Goal: Transaction & Acquisition: Purchase product/service

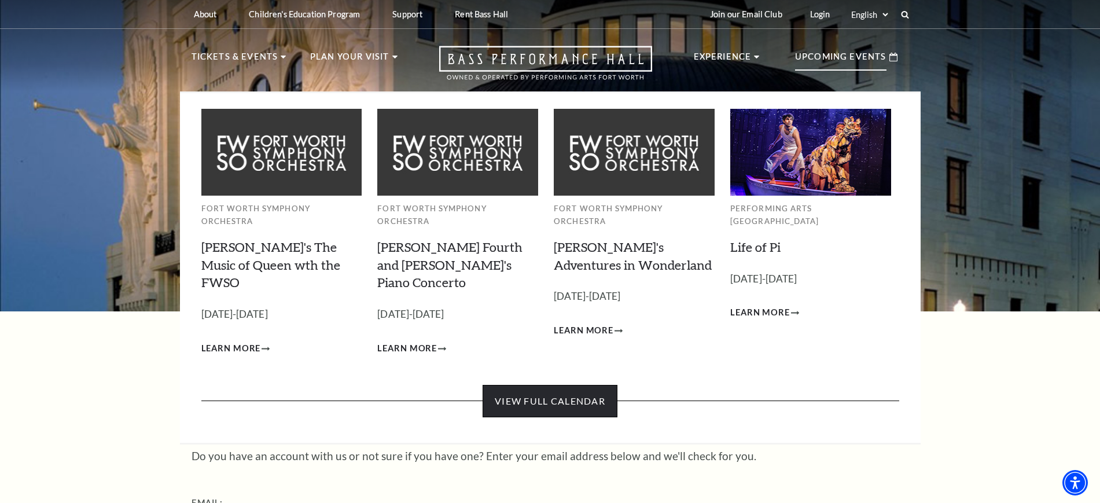
click at [557, 385] on link "View Full Calendar" at bounding box center [549, 401] width 135 height 32
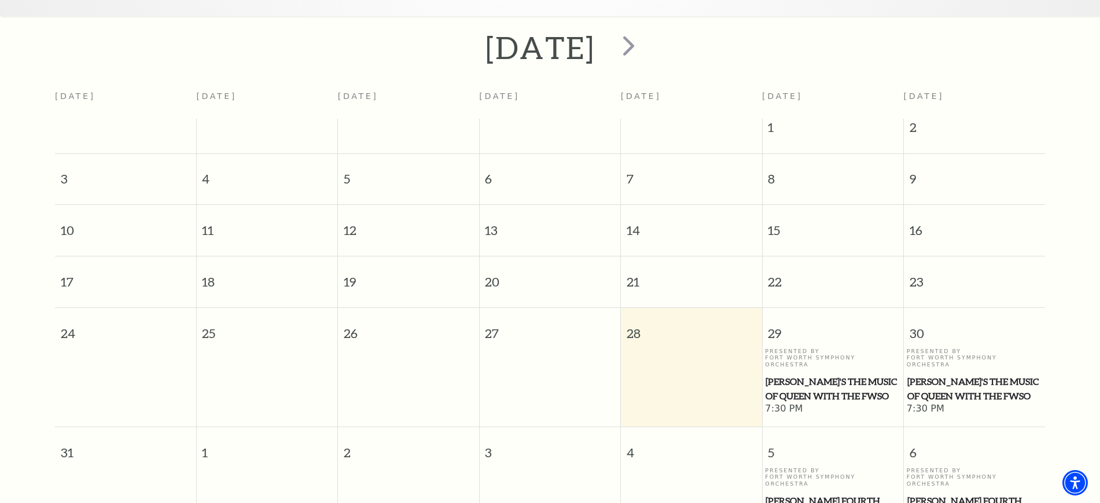
scroll to position [392, 0]
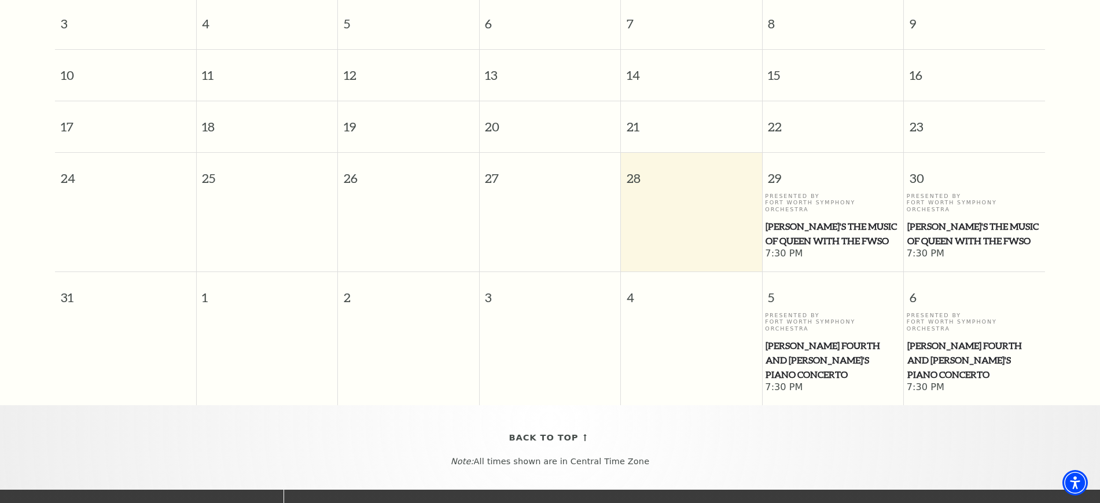
click at [815, 219] on span "Windborne's The Music of Queen with the FWSO" at bounding box center [832, 233] width 134 height 28
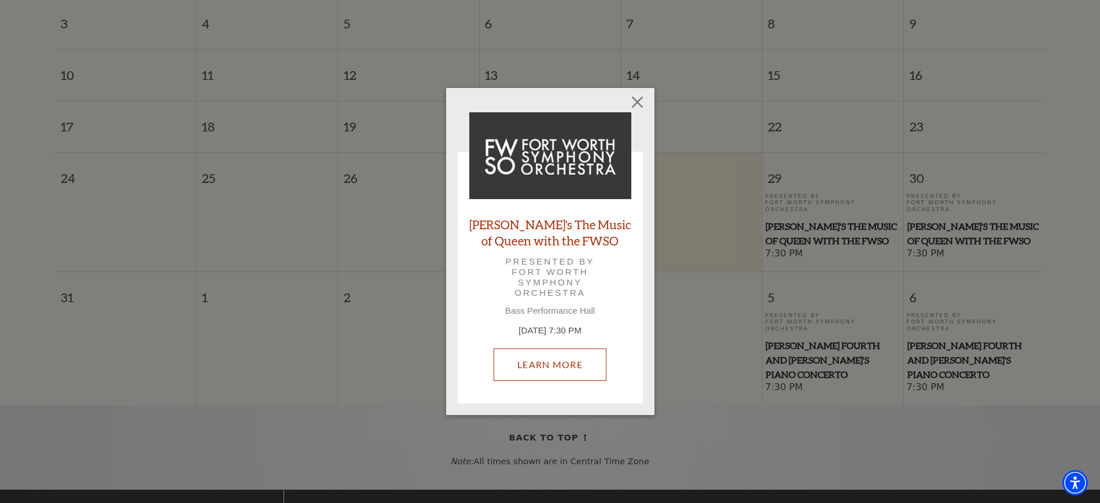
click at [552, 361] on link "Learn More" at bounding box center [549, 364] width 113 height 32
click at [636, 99] on button "Close" at bounding box center [637, 102] width 22 height 22
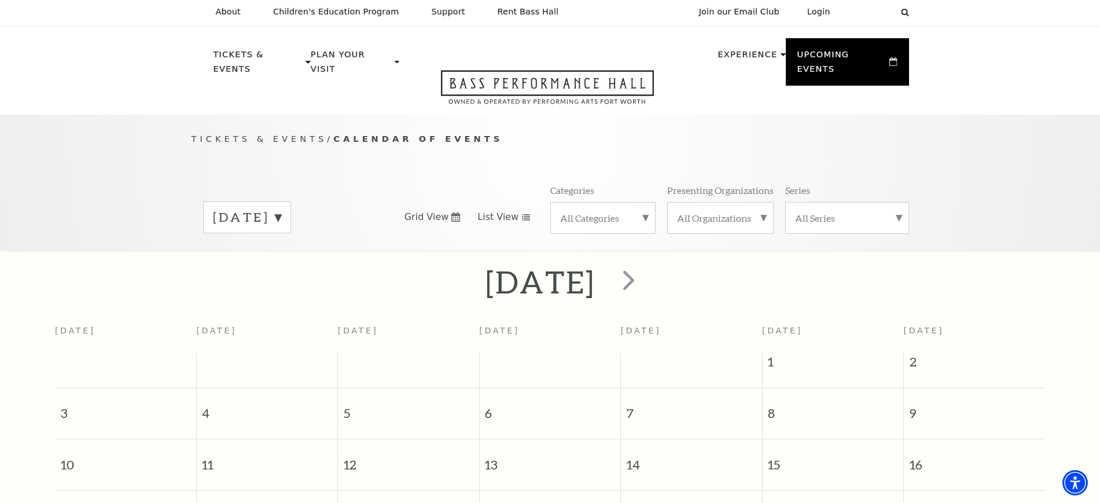
scroll to position [0, 0]
click at [645, 270] on span "next" at bounding box center [628, 282] width 33 height 33
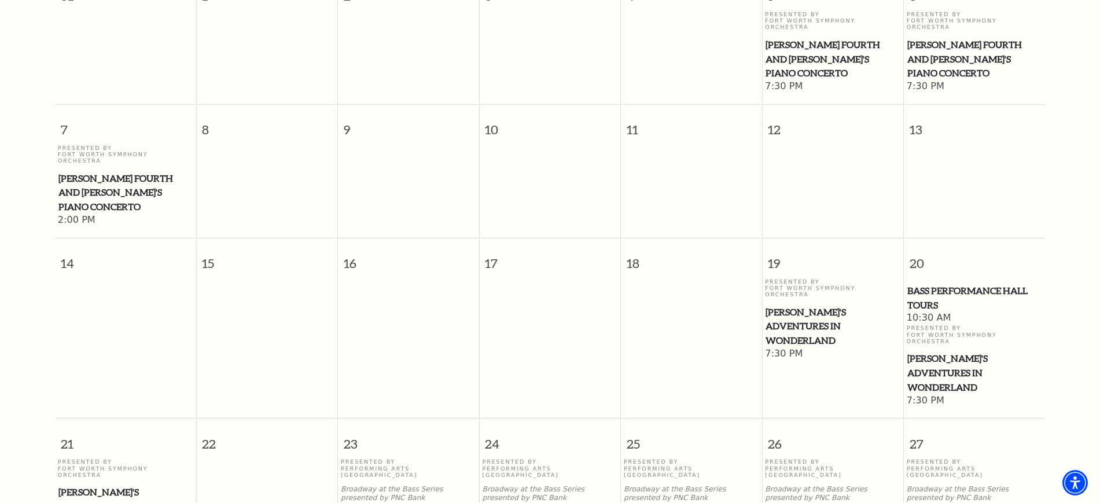
scroll to position [609, 0]
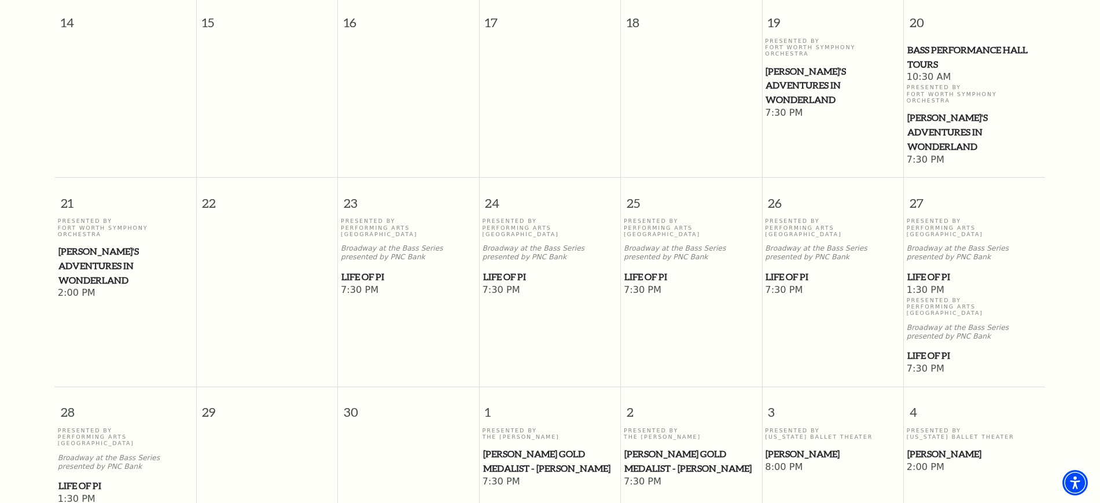
click at [780, 270] on span "Life of Pi" at bounding box center [832, 277] width 134 height 14
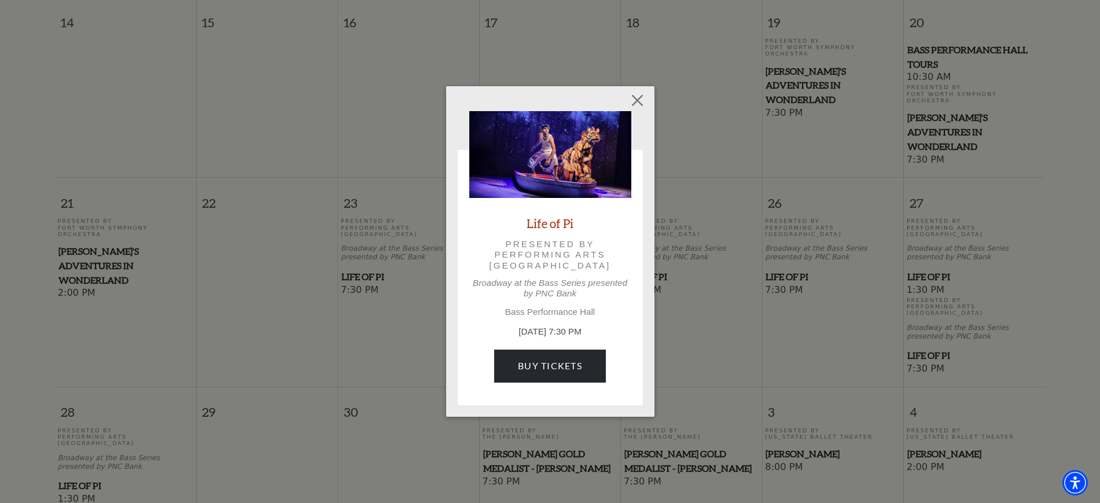
click at [527, 331] on p "September 26, 7:30 PM" at bounding box center [550, 331] width 162 height 13
click at [529, 367] on link "Buy Tickets" at bounding box center [550, 365] width 112 height 32
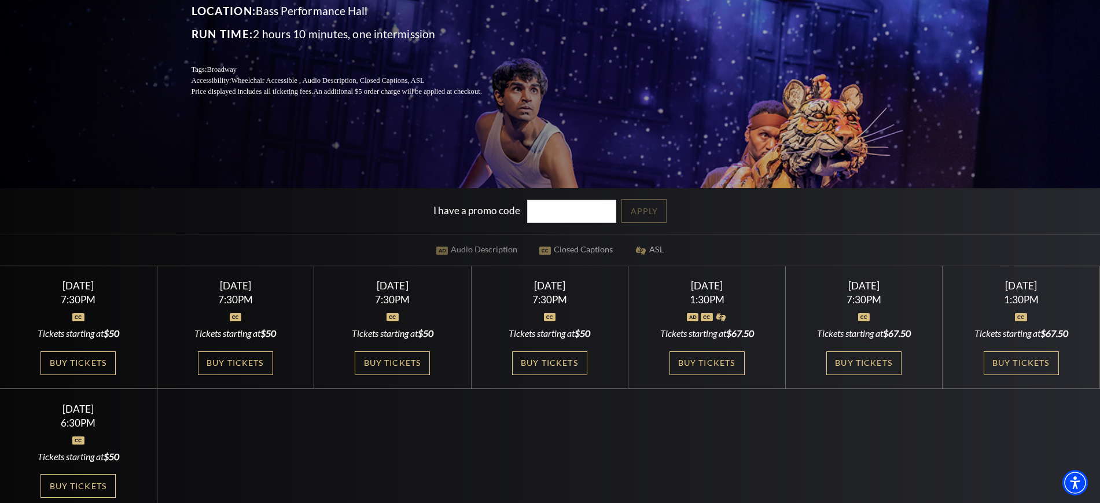
scroll to position [217, 0]
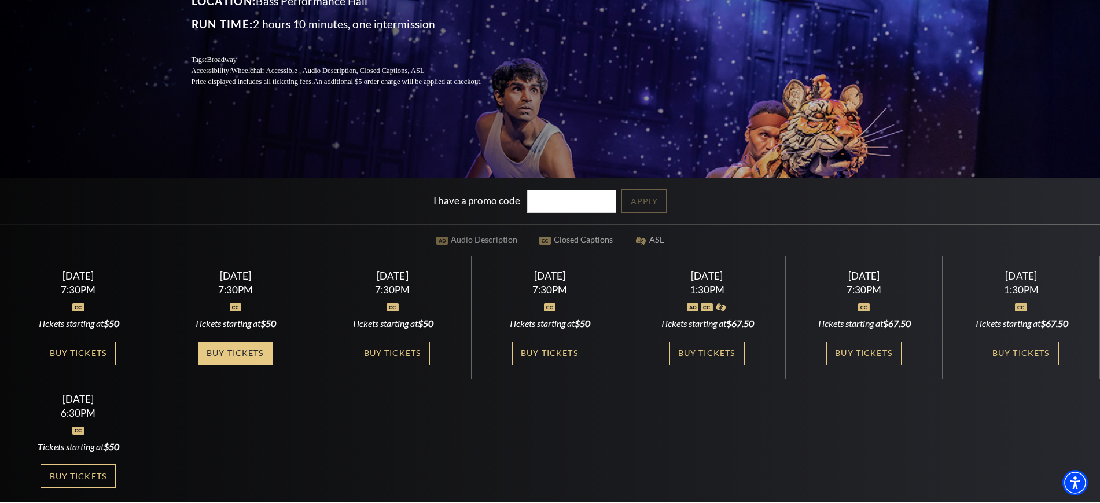
click at [248, 352] on link "Buy Tickets" at bounding box center [235, 353] width 75 height 24
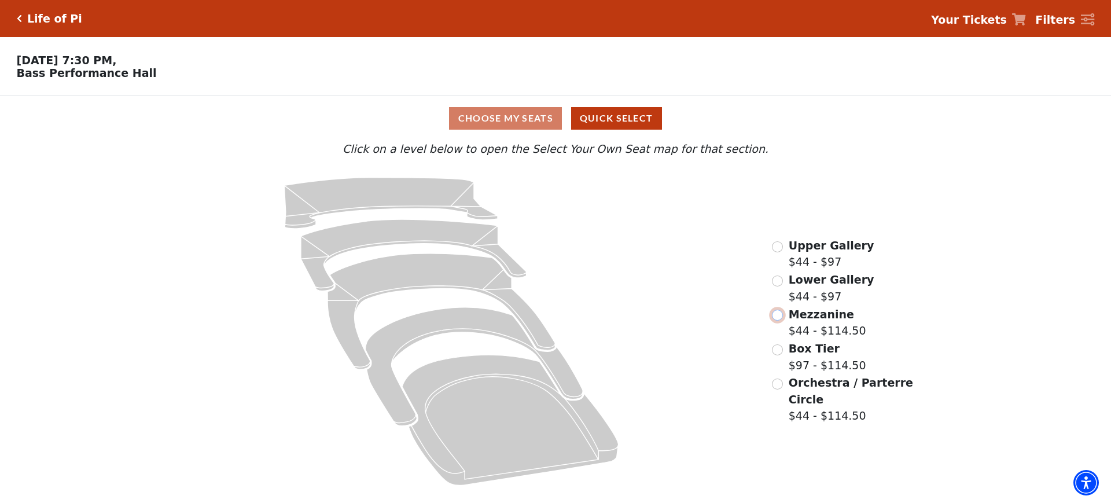
click at [778, 321] on input "Mezzanine$44 - $114.50\a" at bounding box center [777, 315] width 11 height 11
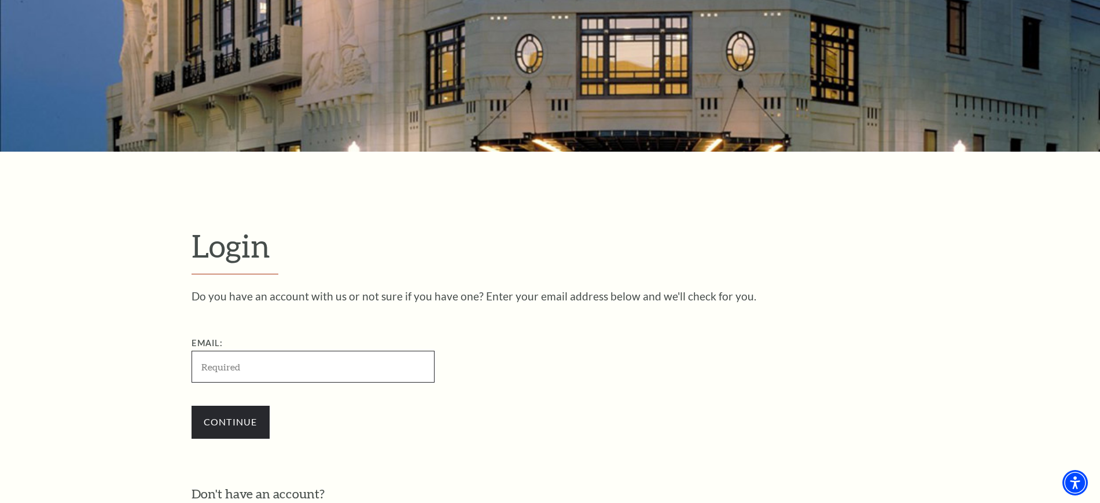
scroll to position [170, 0]
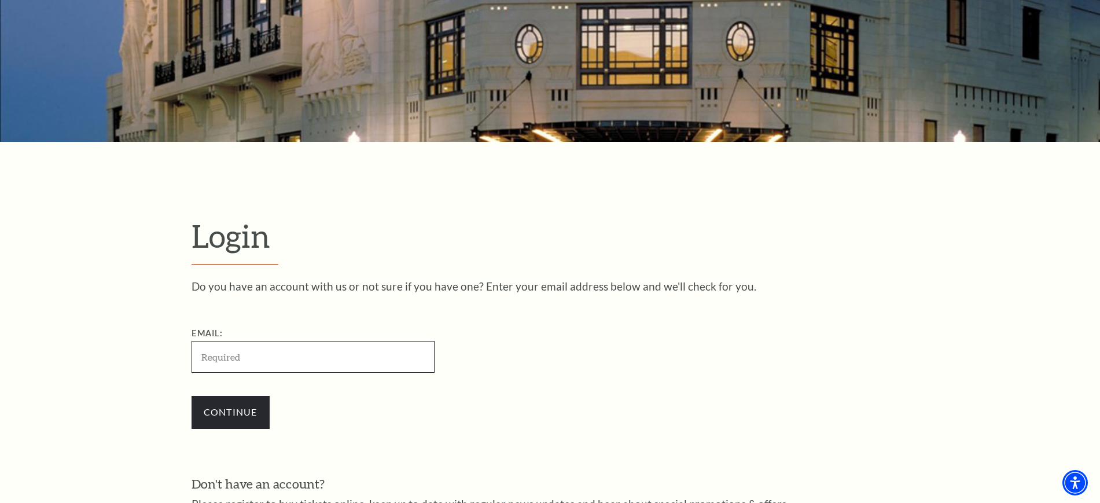
click at [272, 356] on input "Email:" at bounding box center [312, 357] width 243 height 32
paste input "4678233"
type input "4678233"
paste input "[EMAIL_ADDRESS][DOMAIN_NAME]"
type input "[EMAIL_ADDRESS][DOMAIN_NAME]"
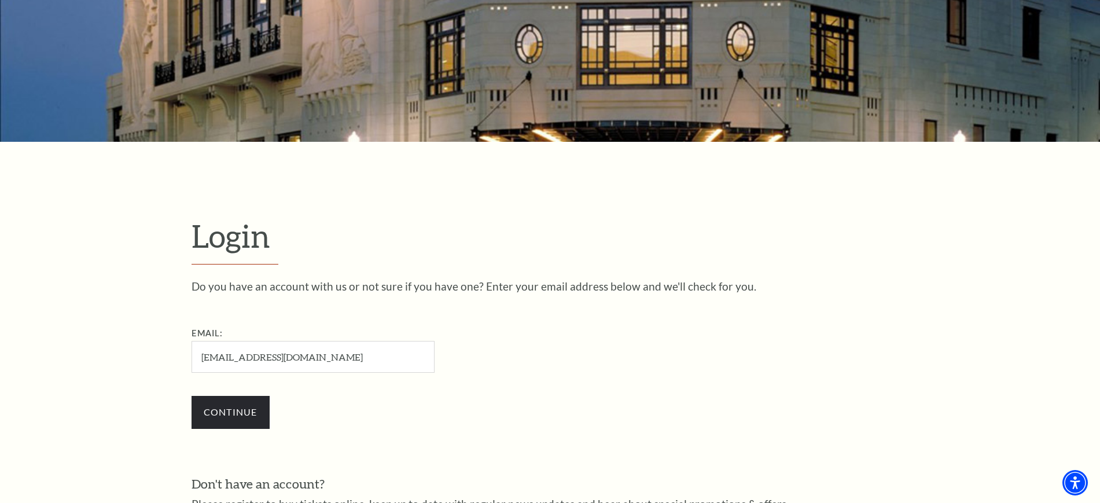
click at [61, 374] on form "Login Do you have an account with us or not sure if you have one? Enter your em…" at bounding box center [550, 391] width 1100 height 498
click at [233, 415] on input "Continue" at bounding box center [230, 412] width 78 height 32
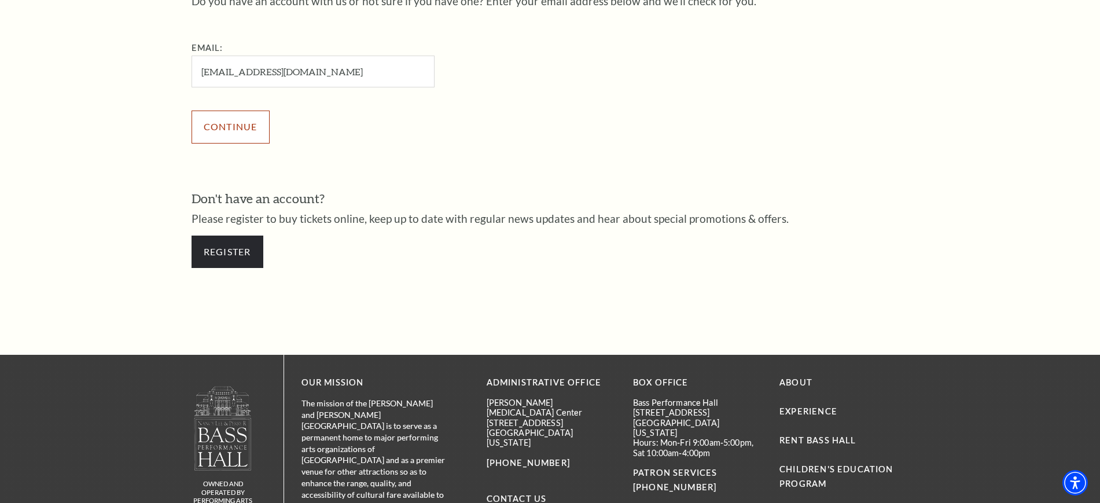
scroll to position [459, 0]
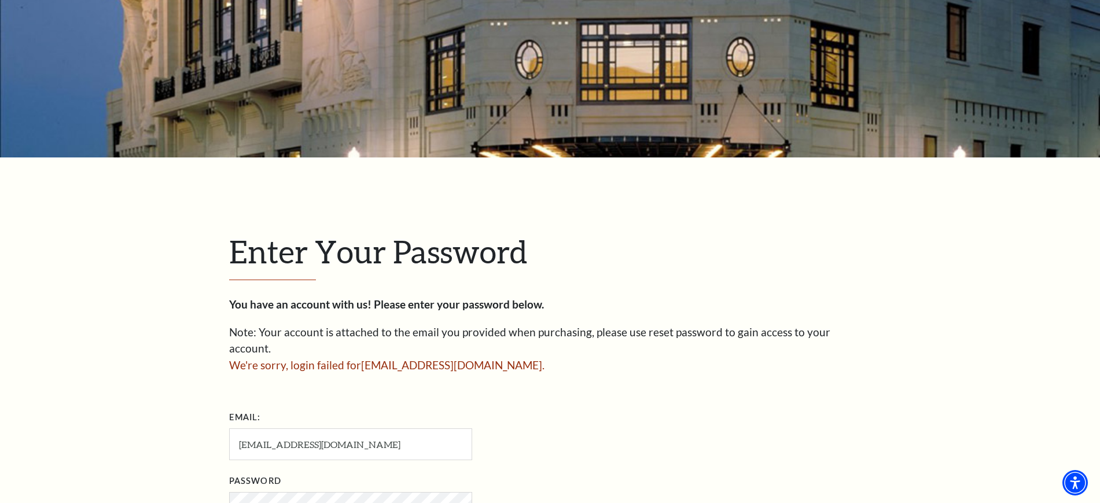
scroll to position [289, 0]
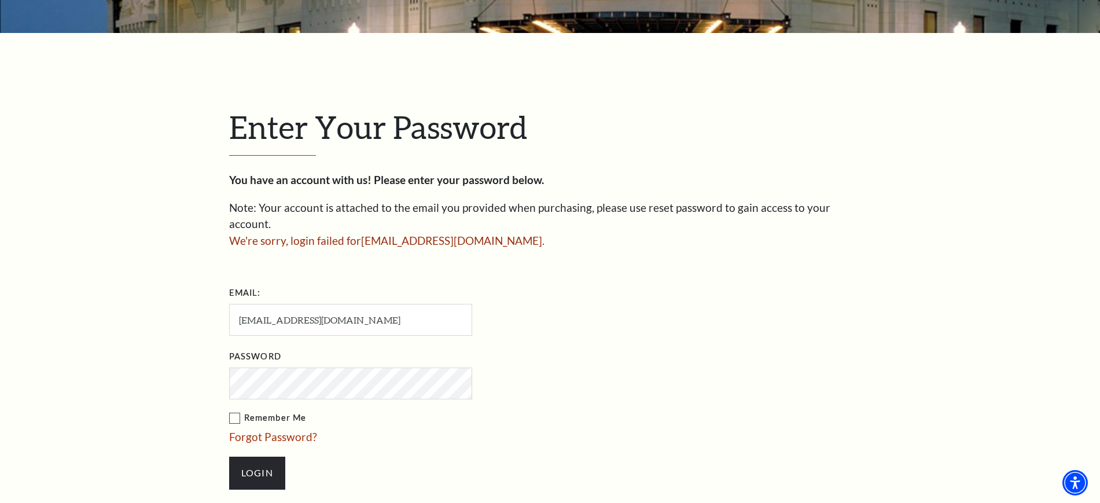
click at [229, 456] on input "Login" at bounding box center [257, 472] width 56 height 32
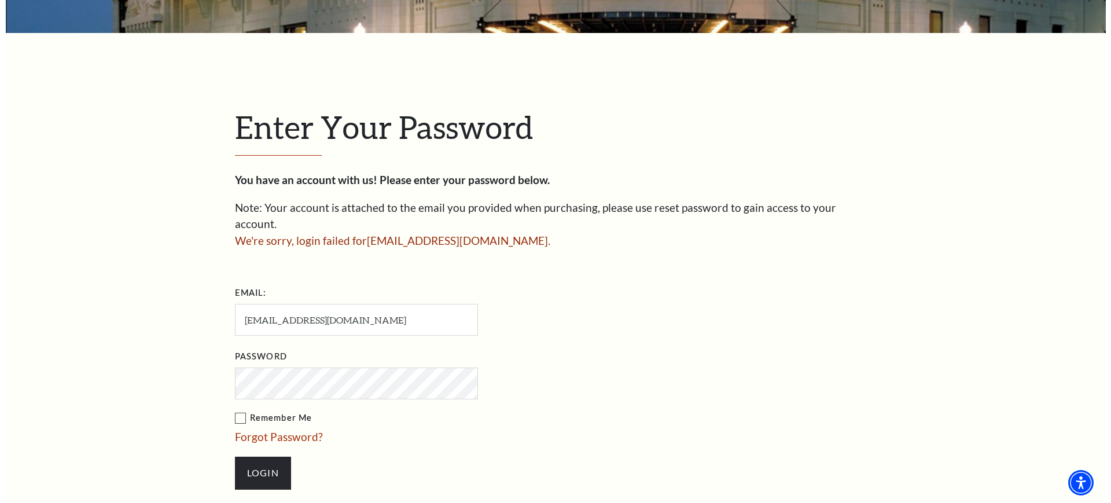
scroll to position [579, 0]
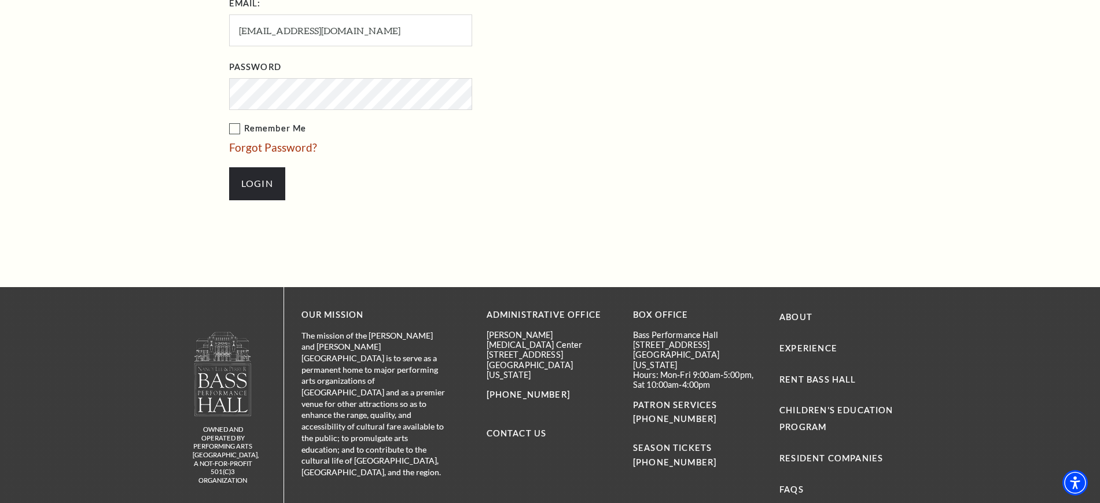
click at [264, 141] on link "Forgot Password?" at bounding box center [273, 147] width 88 height 13
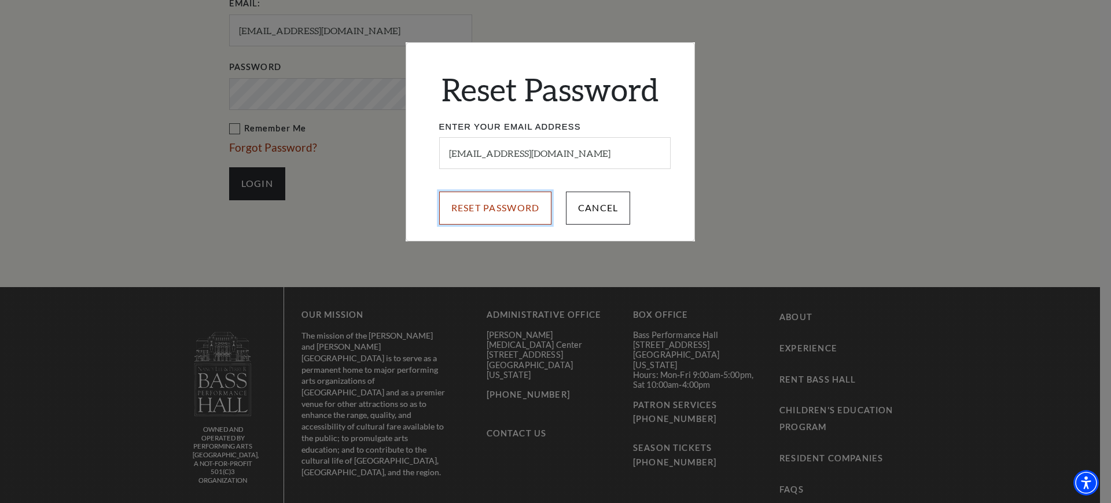
click at [481, 213] on input "Reset Password" at bounding box center [495, 207] width 113 height 32
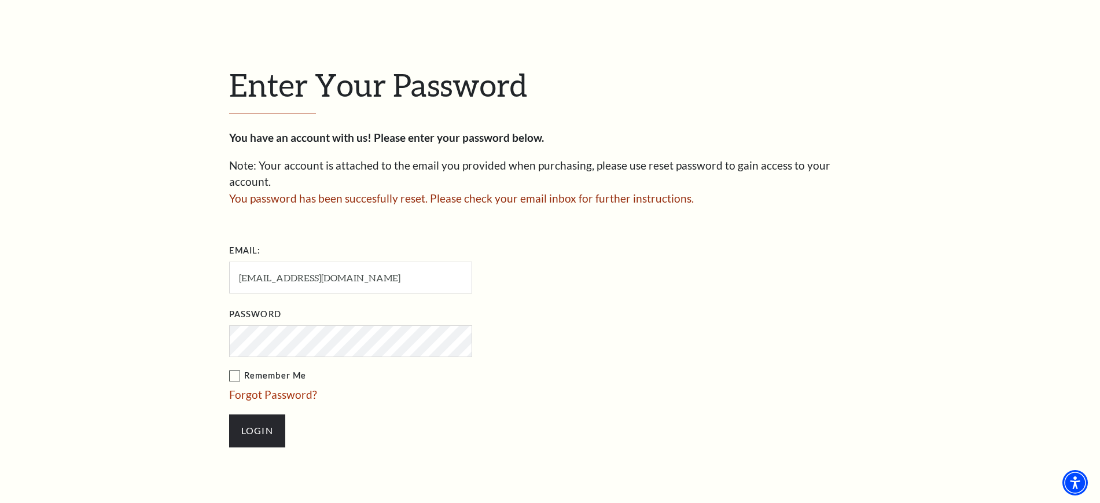
scroll to position [116, 0]
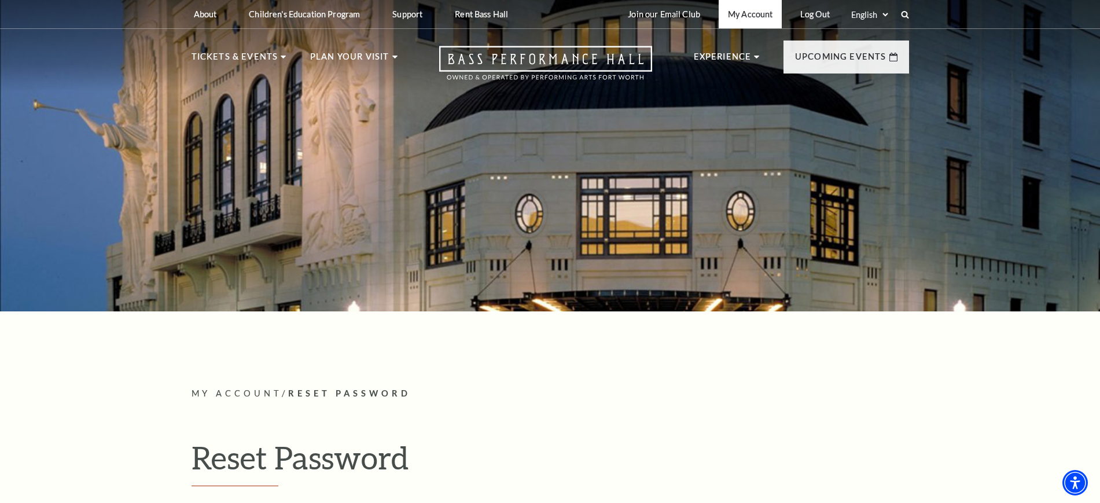
click at [745, 9] on link "My Account" at bounding box center [750, 14] width 63 height 28
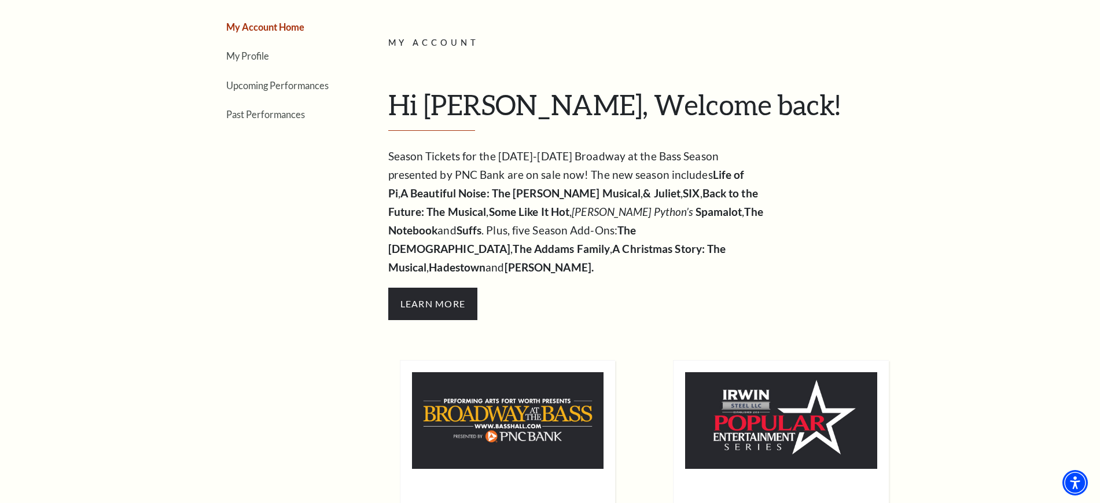
scroll to position [145, 0]
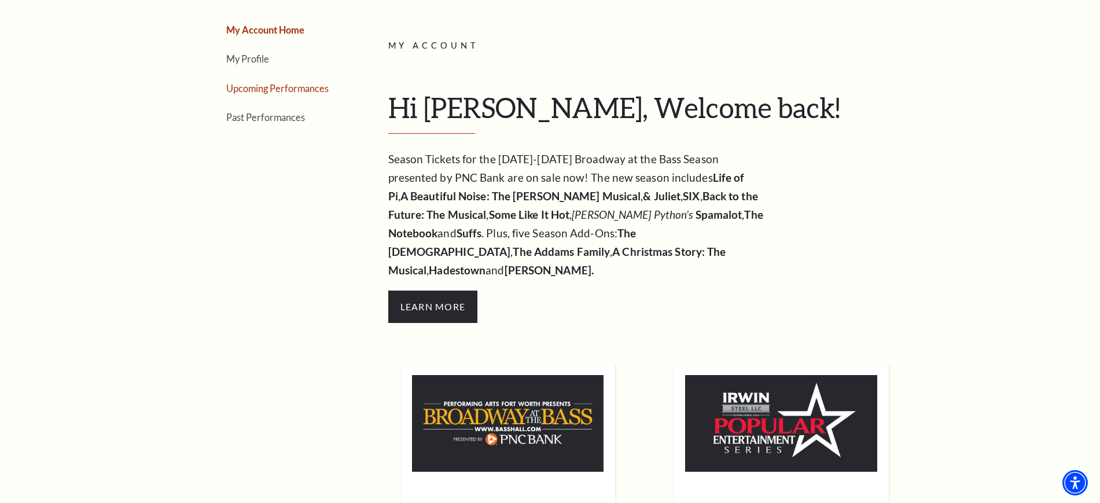
click at [267, 86] on link "Upcoming Performances" at bounding box center [277, 88] width 102 height 11
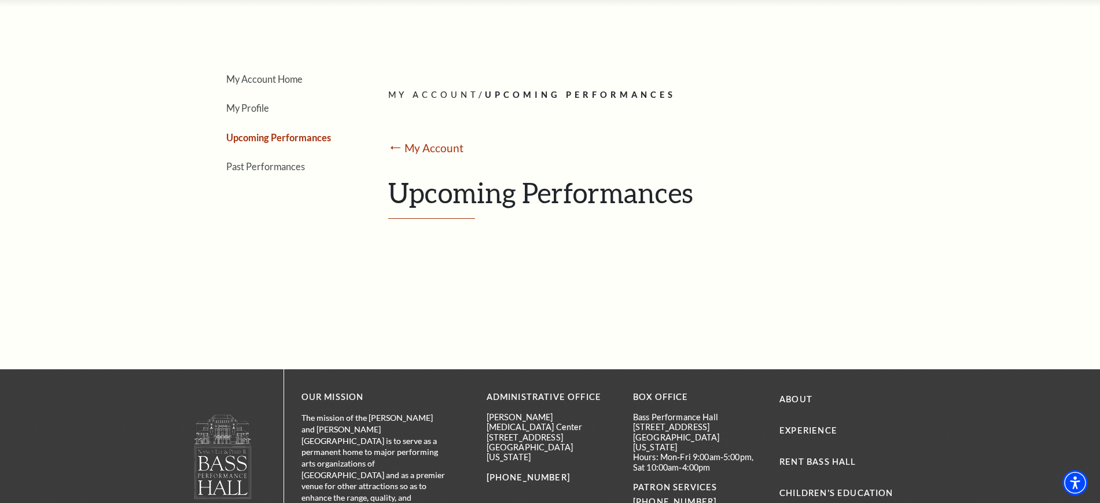
scroll to position [0, 0]
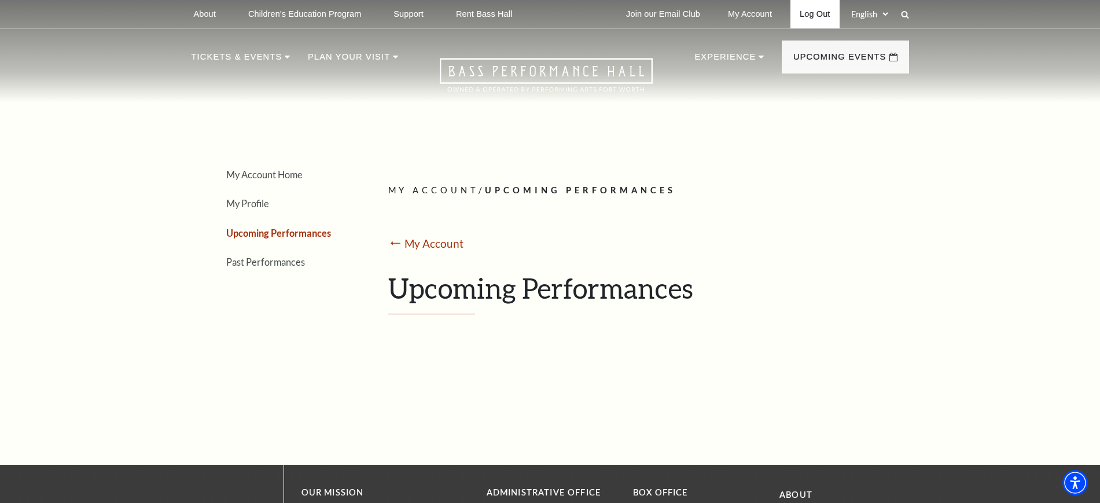
click at [804, 6] on link "Log Out" at bounding box center [814, 14] width 49 height 28
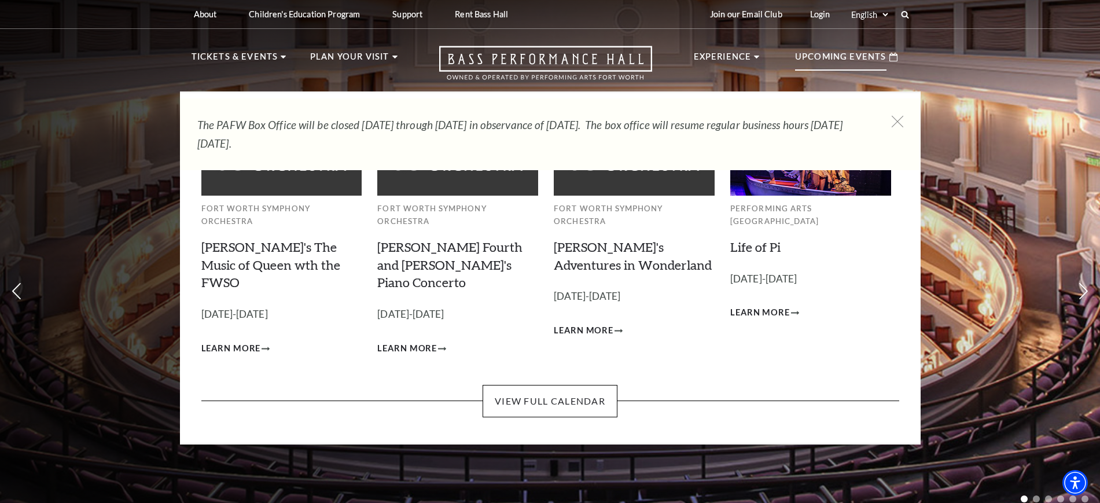
click at [877, 49] on div "Upcoming Events" at bounding box center [846, 56] width 126 height 33
click at [565, 385] on link "View Full Calendar" at bounding box center [549, 401] width 135 height 32
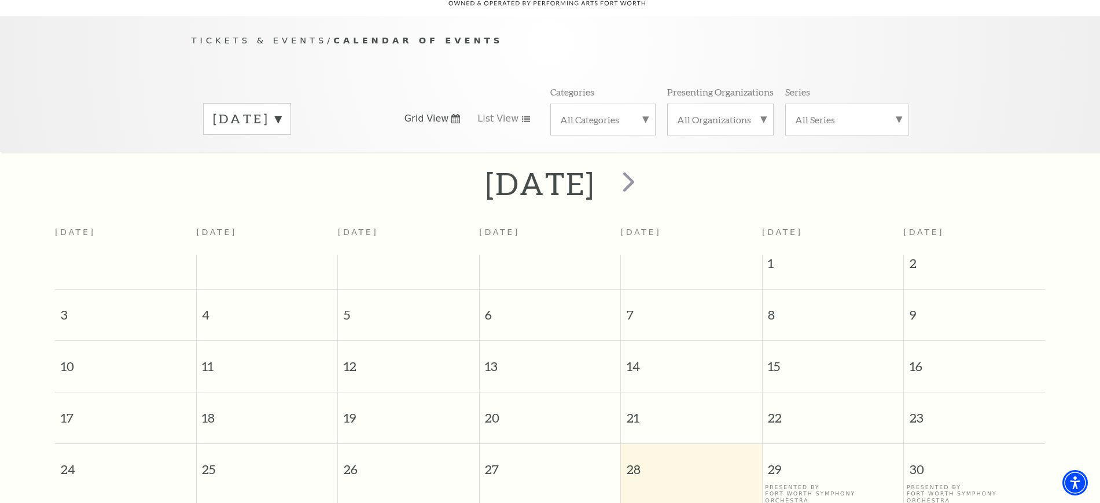
scroll to position [102, 0]
click at [281, 108] on label "[DATE]" at bounding box center [247, 117] width 68 height 18
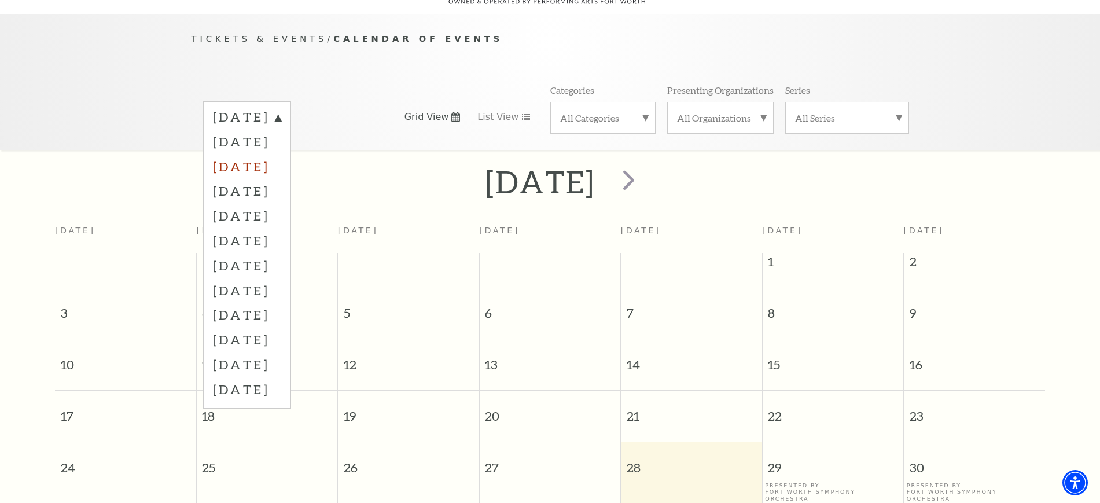
click at [252, 154] on label "[DATE]" at bounding box center [247, 166] width 68 height 25
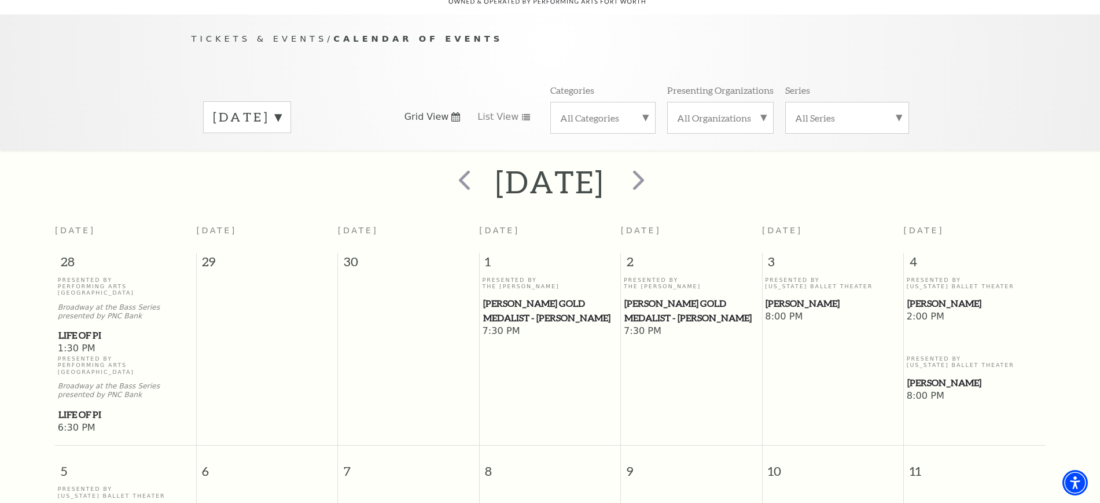
click at [924, 296] on span "[PERSON_NAME]" at bounding box center [974, 303] width 134 height 14
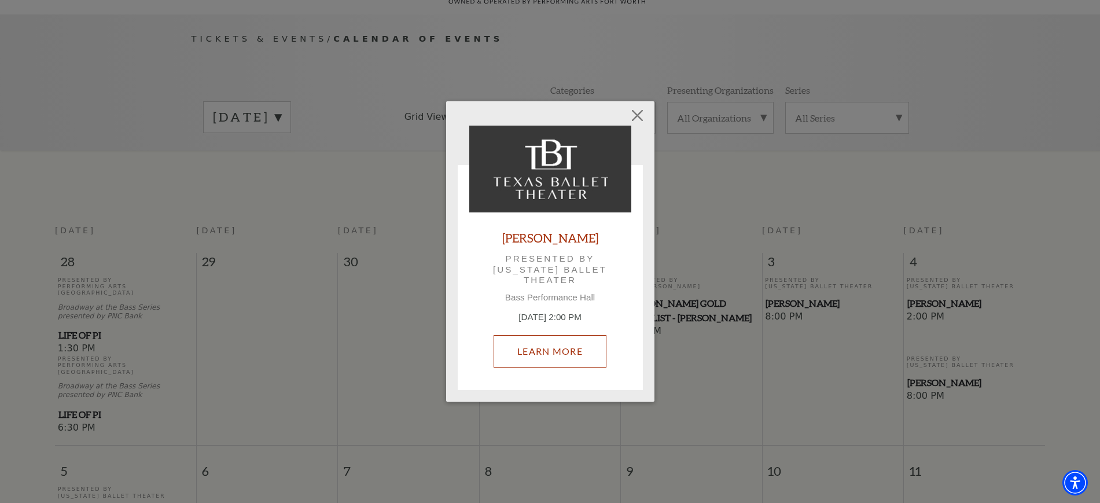
click at [555, 350] on link "Learn More" at bounding box center [549, 351] width 113 height 32
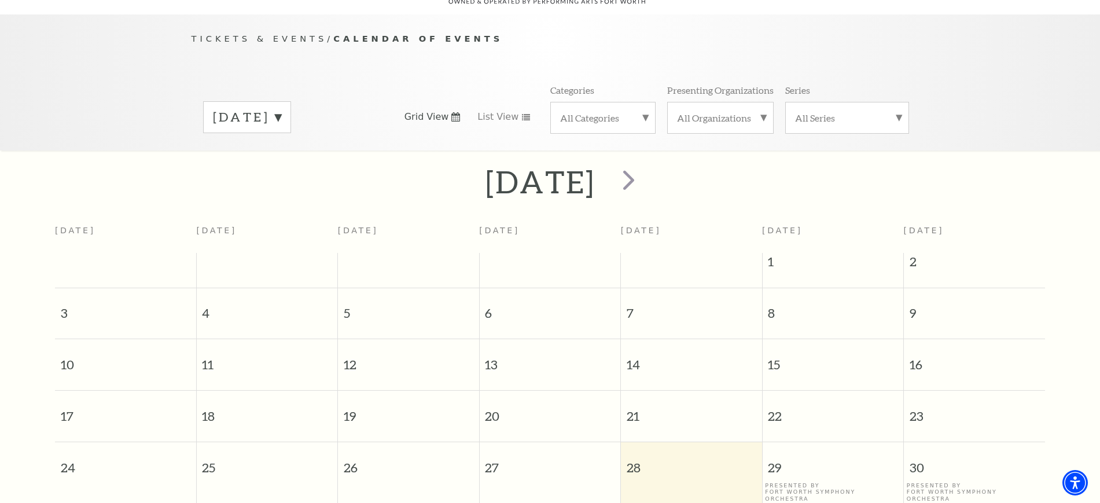
click at [281, 108] on label "August 2025" at bounding box center [247, 117] width 68 height 18
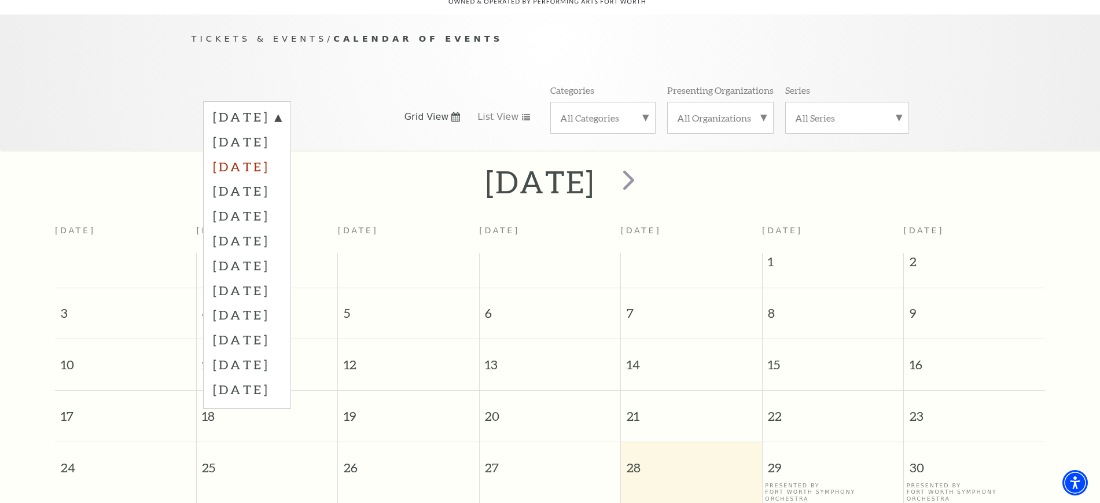
click at [266, 160] on label "October 2025" at bounding box center [247, 166] width 68 height 25
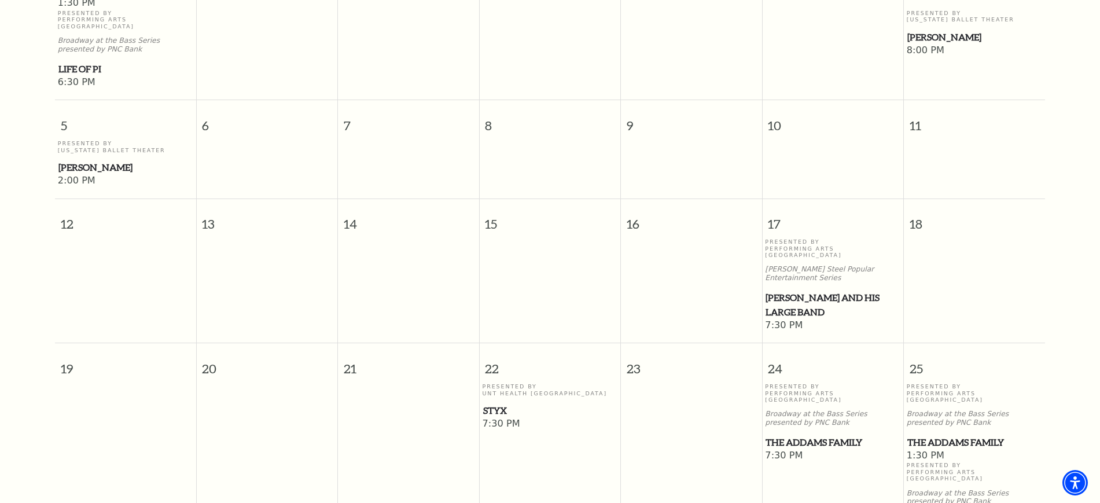
scroll to position [609, 0]
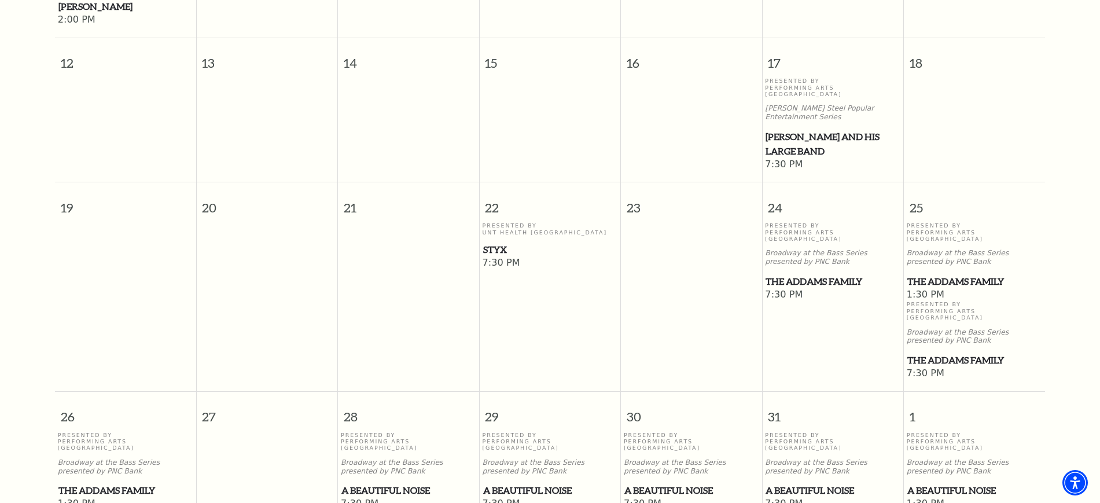
click at [950, 274] on span "The Addams Family" at bounding box center [974, 281] width 134 height 14
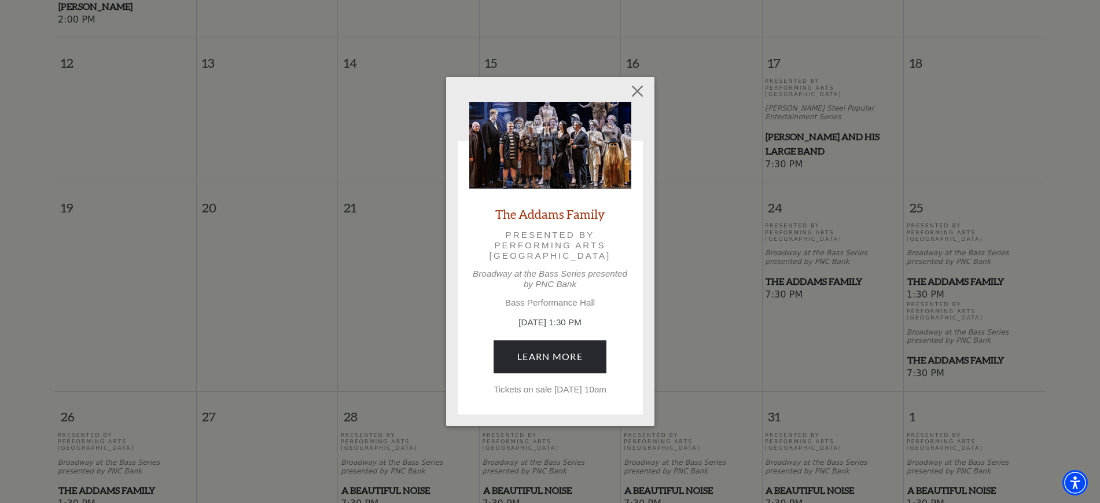
click at [570, 318] on p "October 25, 1:30 PM" at bounding box center [550, 322] width 162 height 13
click at [531, 360] on link "Learn More" at bounding box center [549, 356] width 113 height 32
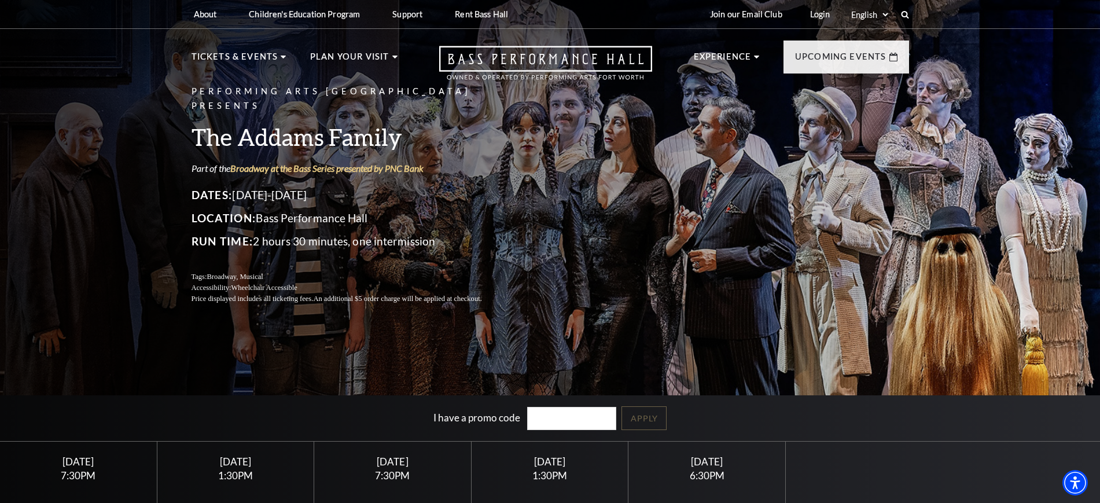
scroll to position [362, 0]
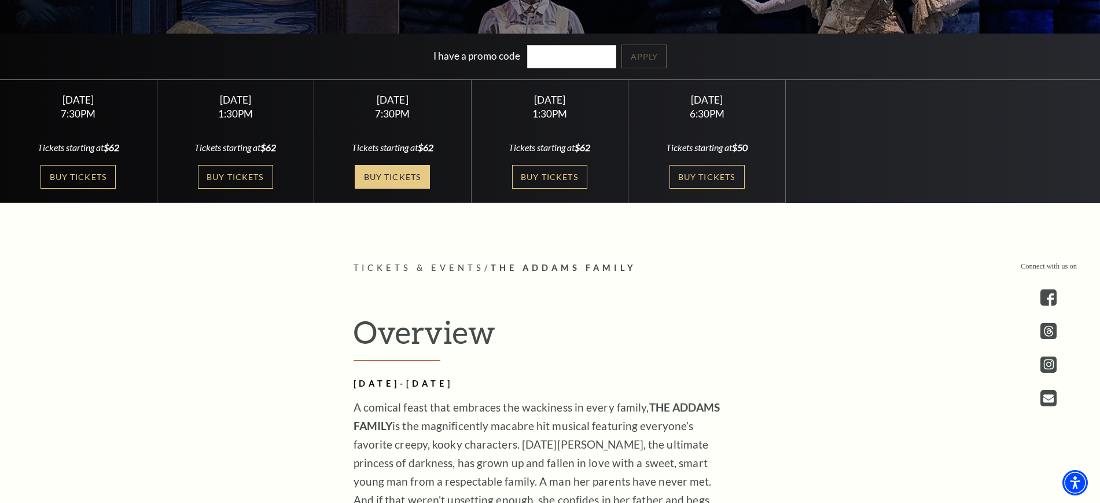
click at [380, 171] on link "Buy Tickets" at bounding box center [392, 177] width 75 height 24
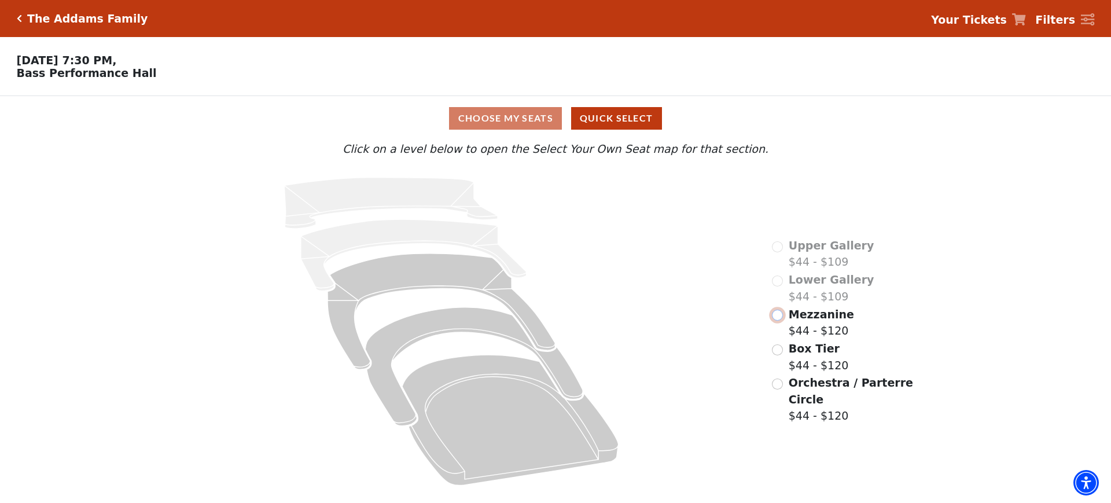
click at [782, 321] on input "Mezzanine$44 - $120\a" at bounding box center [777, 315] width 11 height 11
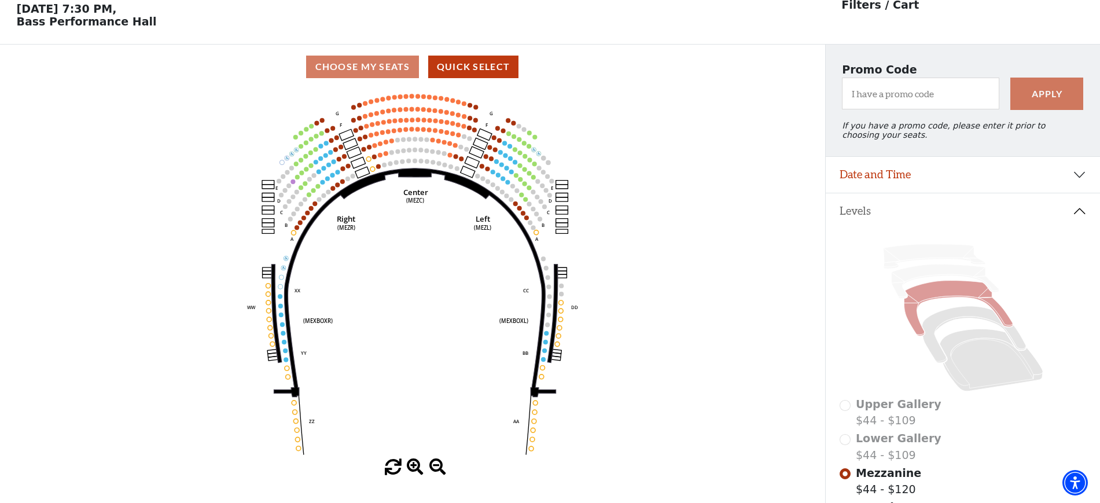
scroll to position [54, 0]
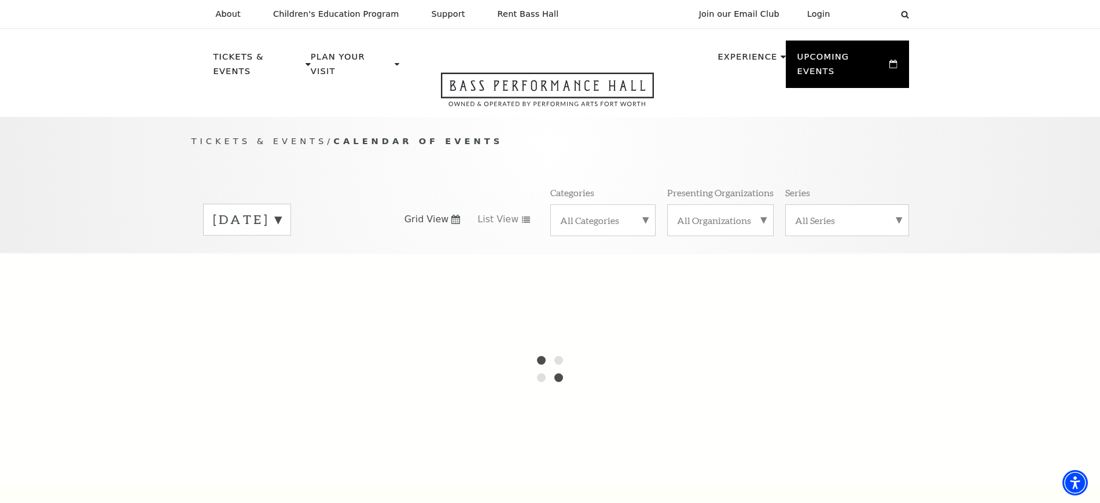
click at [281, 211] on label "August 2025" at bounding box center [247, 220] width 68 height 18
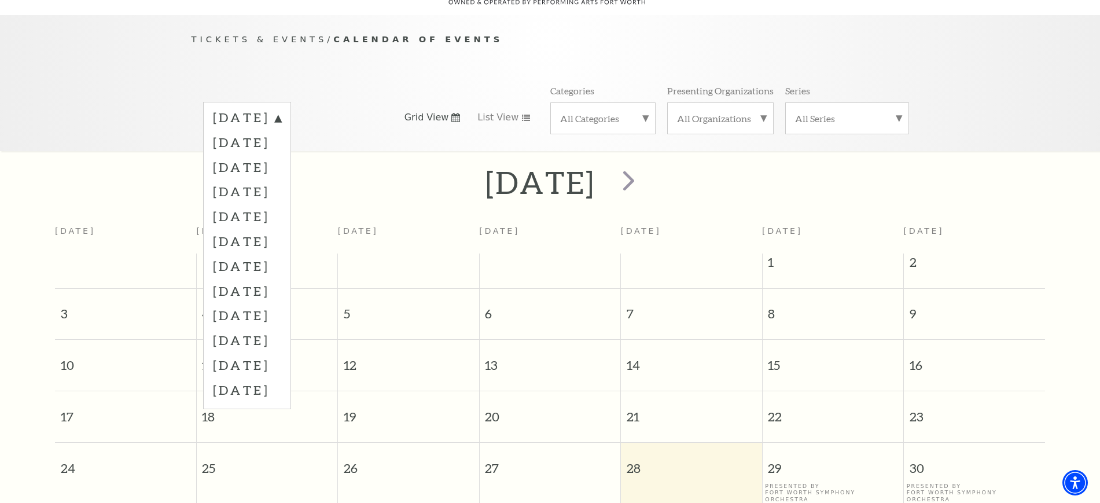
scroll to position [102, 0]
click at [259, 203] on label "December 2025" at bounding box center [247, 215] width 68 height 25
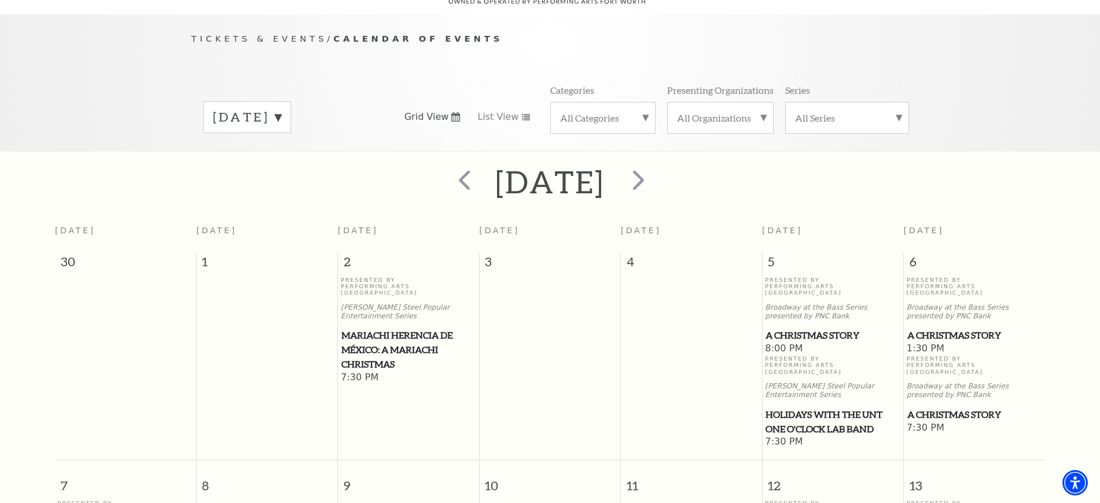
click at [805, 328] on span "A Christmas Story" at bounding box center [832, 335] width 134 height 14
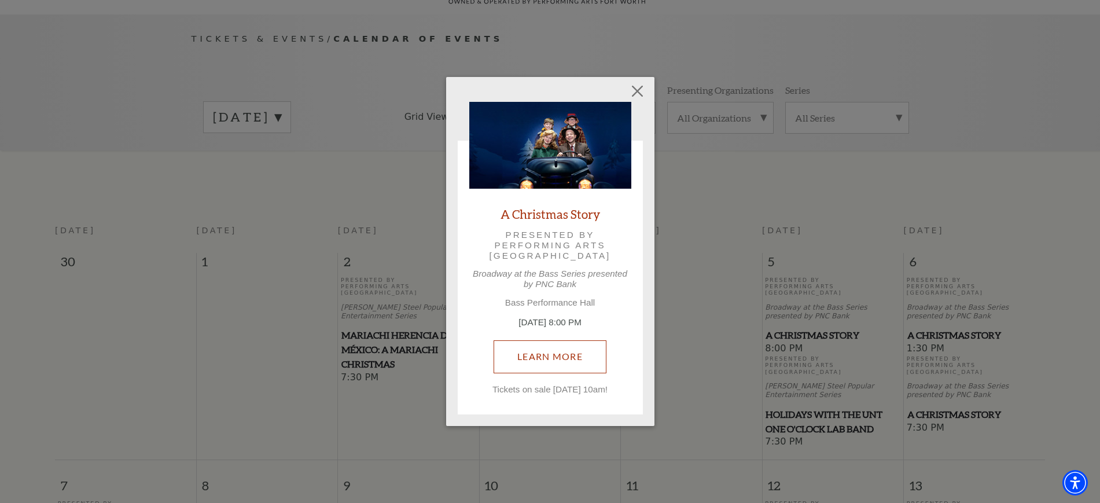
click at [528, 353] on link "Learn More" at bounding box center [549, 356] width 113 height 32
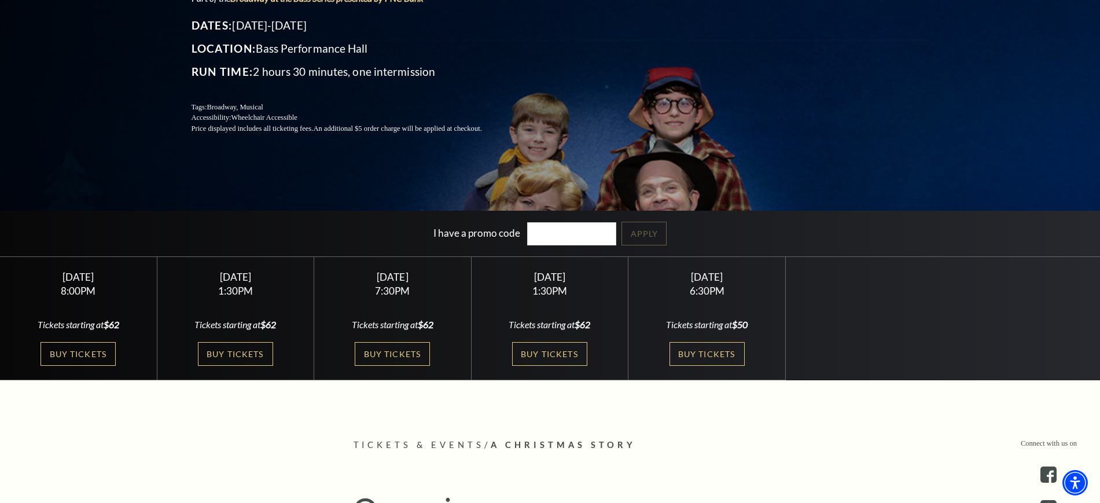
scroll to position [217, 0]
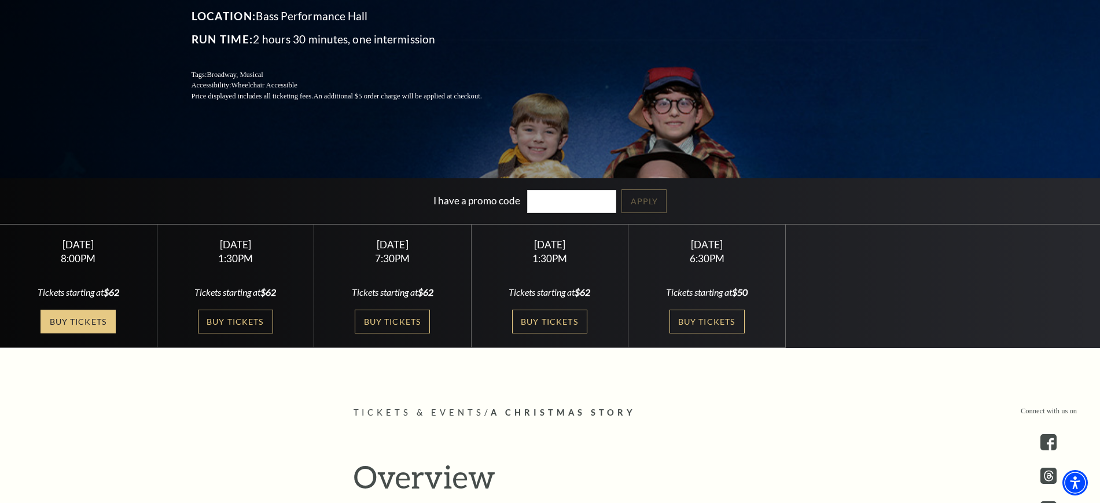
click at [89, 318] on link "Buy Tickets" at bounding box center [77, 322] width 75 height 24
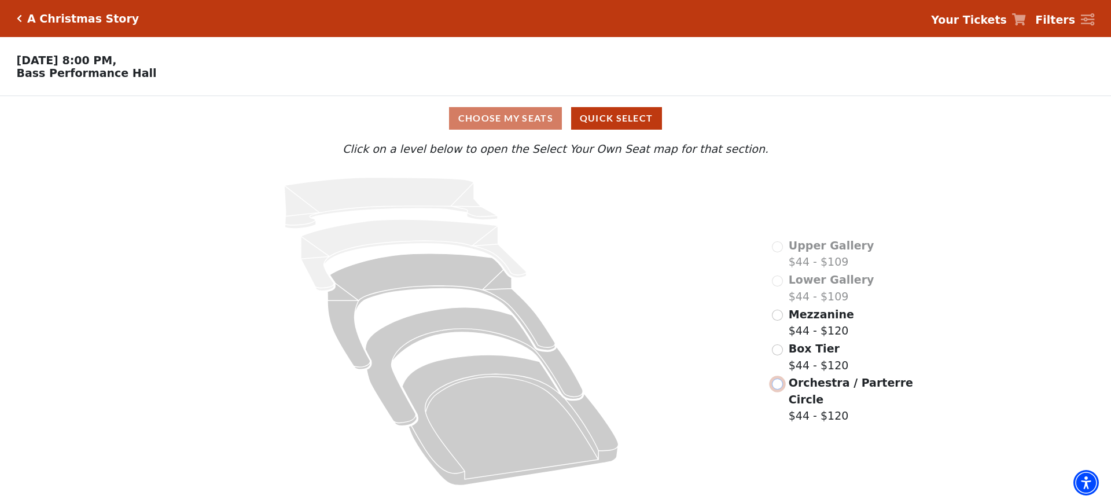
click at [775, 378] on input "Orchestra / Parterre Circle$44 - $120\a" at bounding box center [777, 383] width 11 height 11
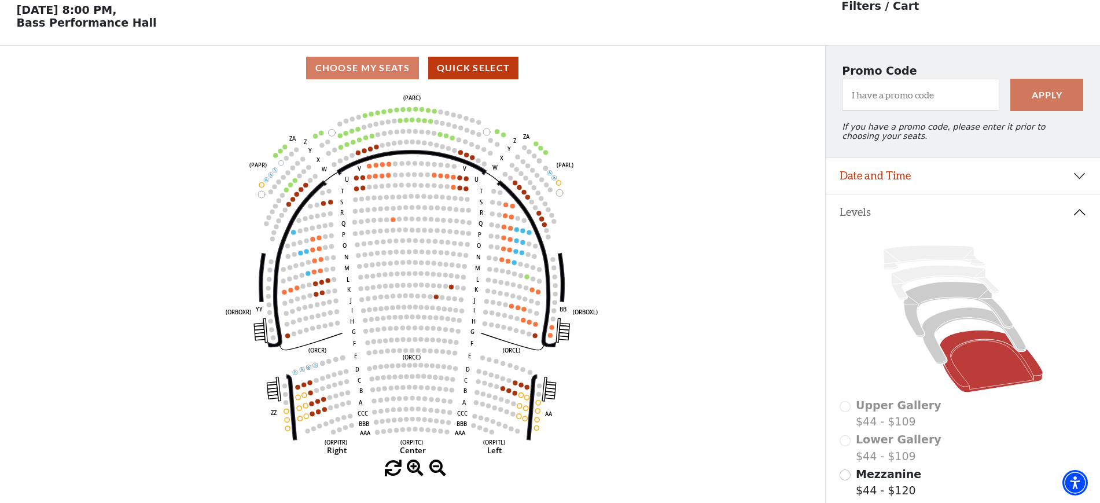
scroll to position [54, 0]
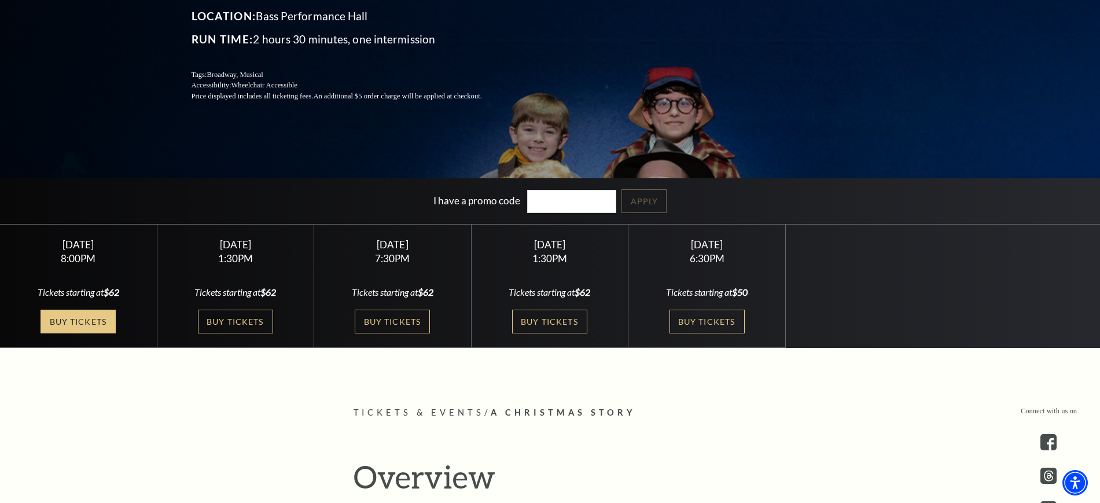
click at [76, 315] on link "Buy Tickets" at bounding box center [77, 322] width 75 height 24
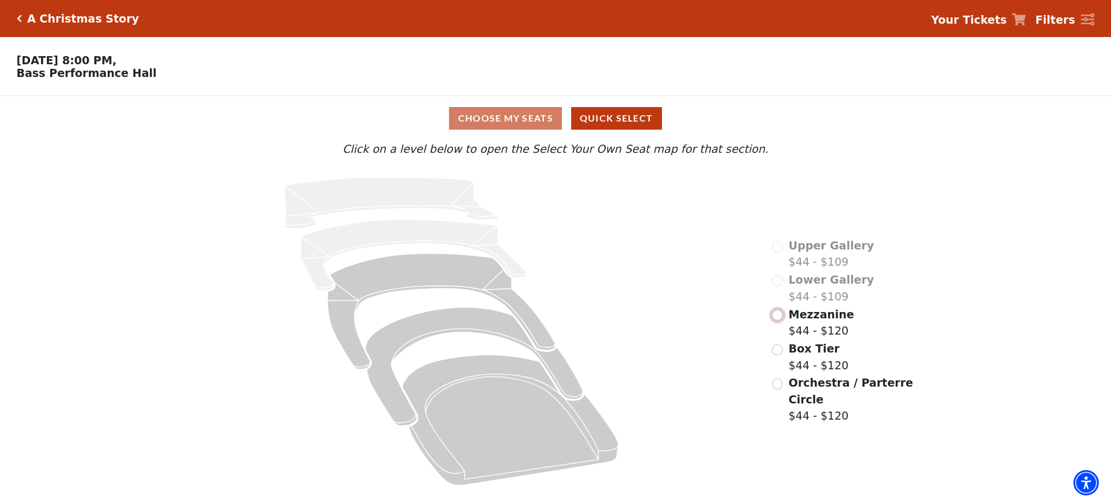
click at [778, 321] on input "Mezzanine$44 - $120\a" at bounding box center [777, 315] width 11 height 11
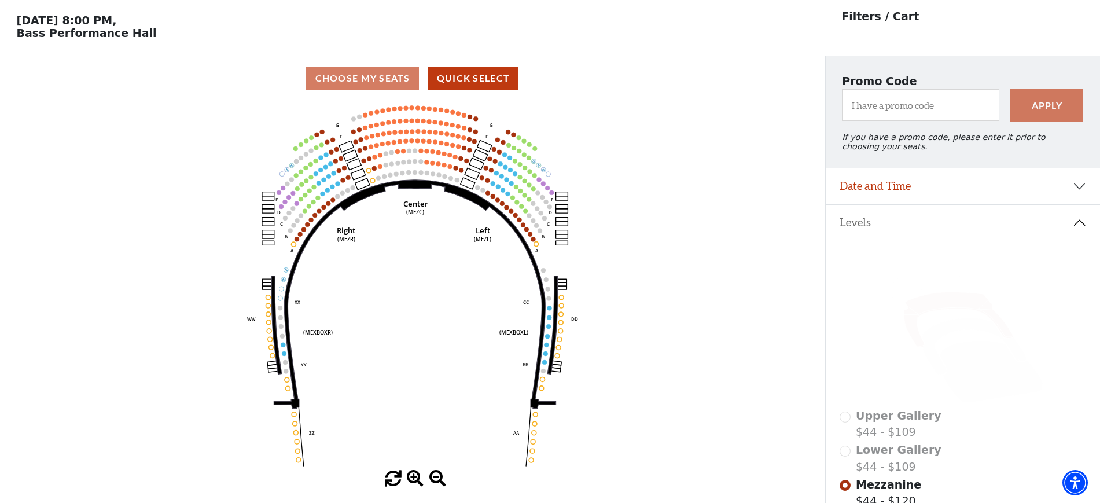
scroll to position [54, 0]
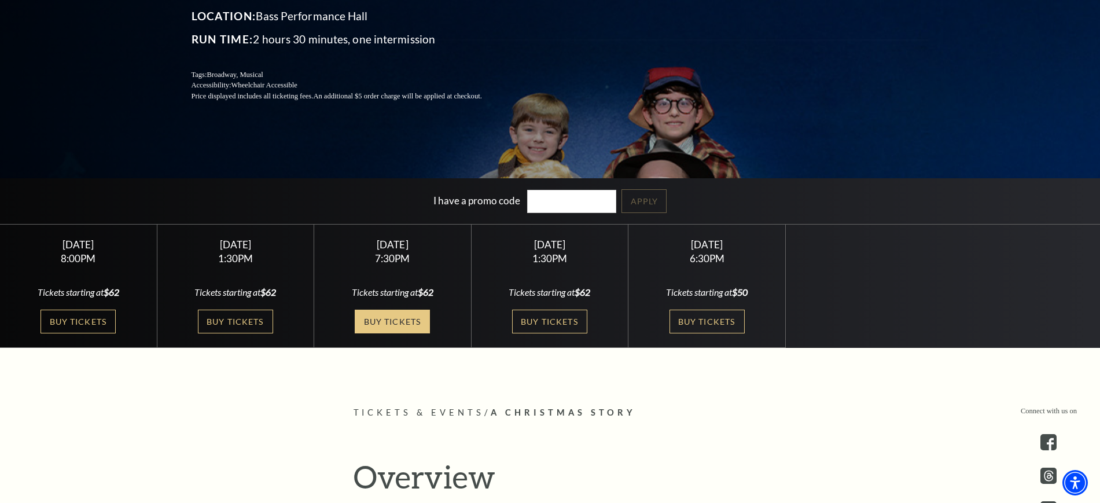
click at [395, 324] on link "Buy Tickets" at bounding box center [392, 322] width 75 height 24
click at [575, 315] on link "Buy Tickets" at bounding box center [549, 322] width 75 height 24
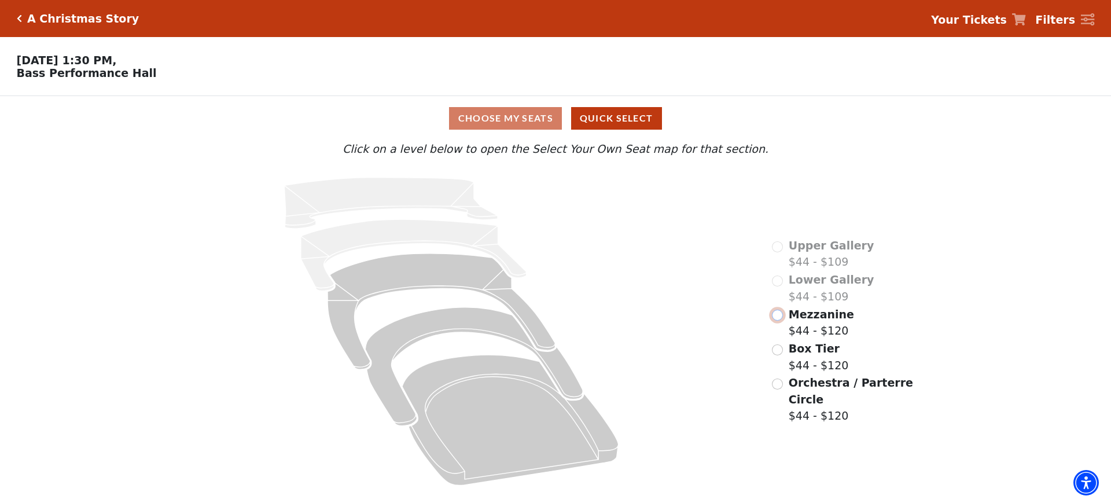
click at [773, 321] on input "Mezzanine$44 - $120\a" at bounding box center [777, 315] width 11 height 11
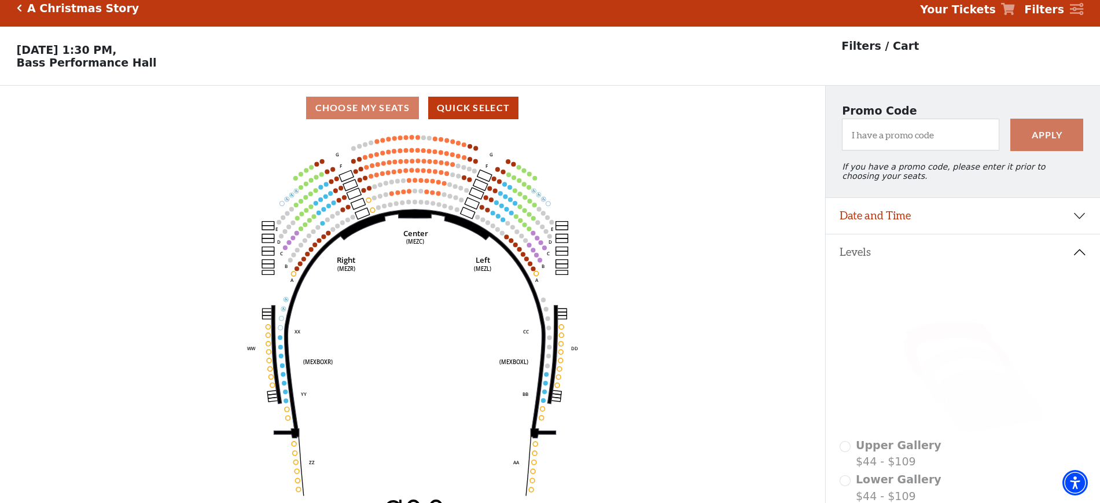
scroll to position [54, 0]
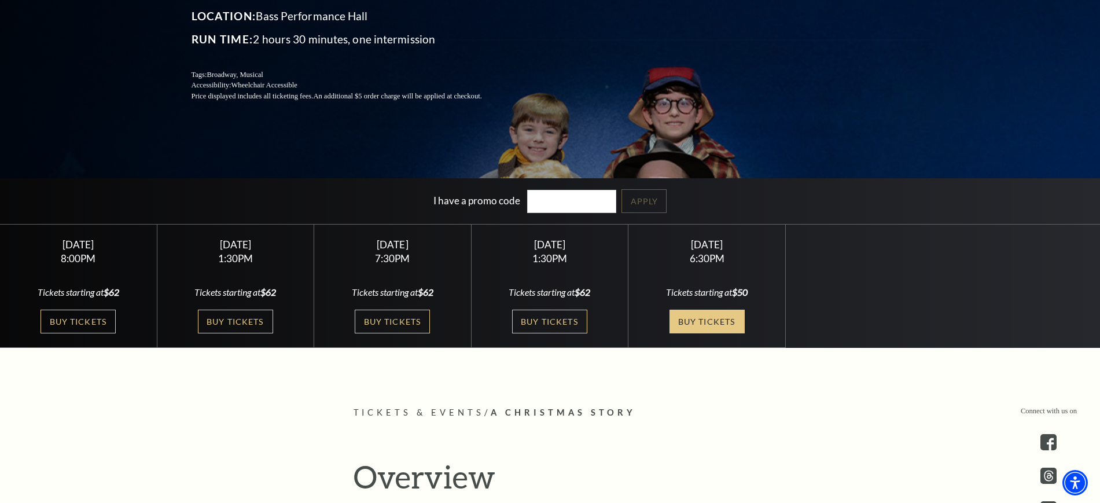
click at [691, 322] on link "Buy Tickets" at bounding box center [706, 322] width 75 height 24
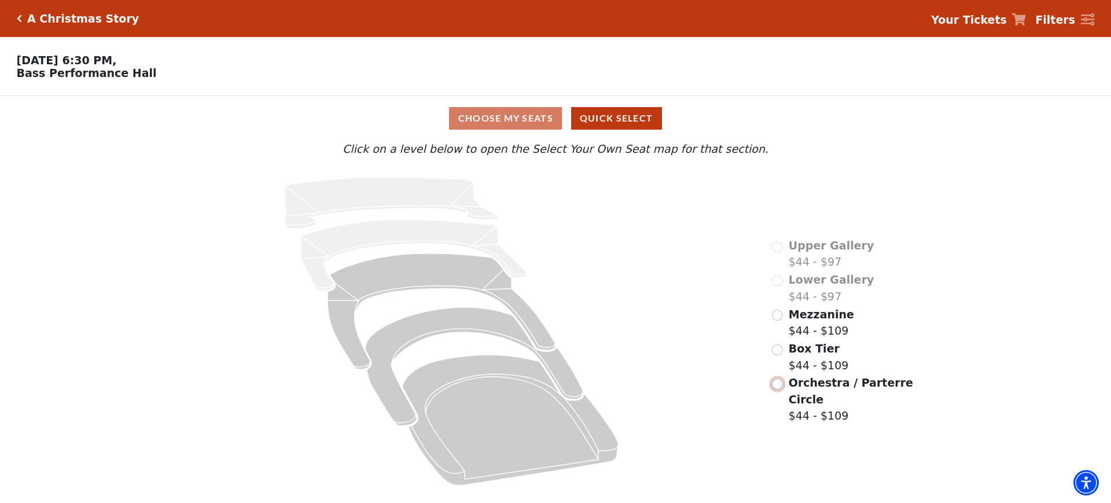
click at [777, 378] on input "Orchestra / Parterre Circle$44 - $109\a" at bounding box center [777, 383] width 11 height 11
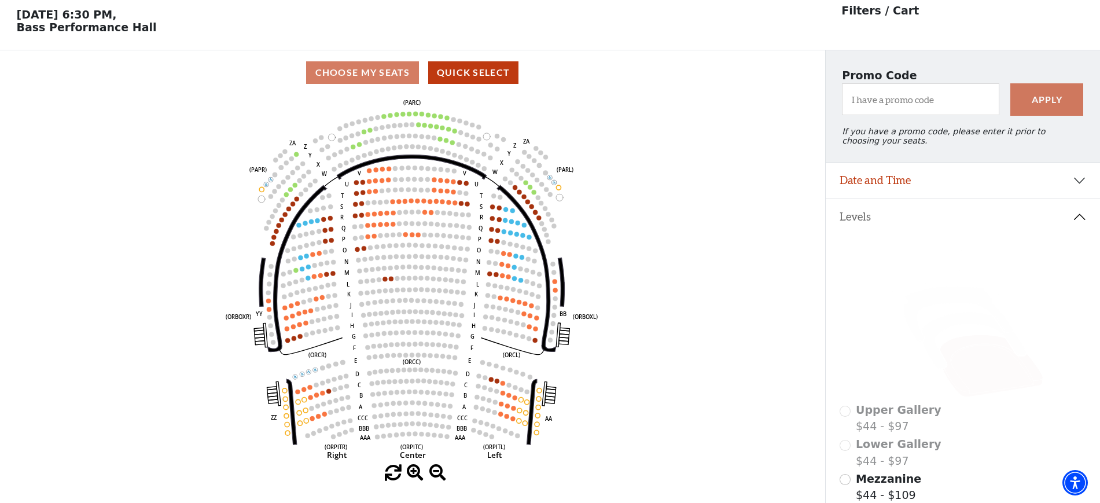
scroll to position [54, 0]
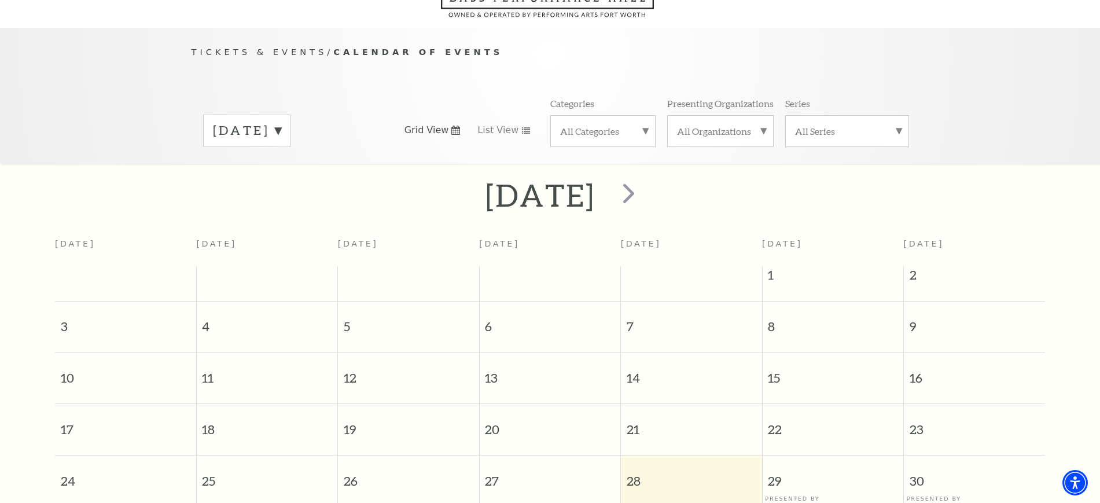
scroll to position [102, 0]
